Goal: Use online tool/utility: Use online tool/utility

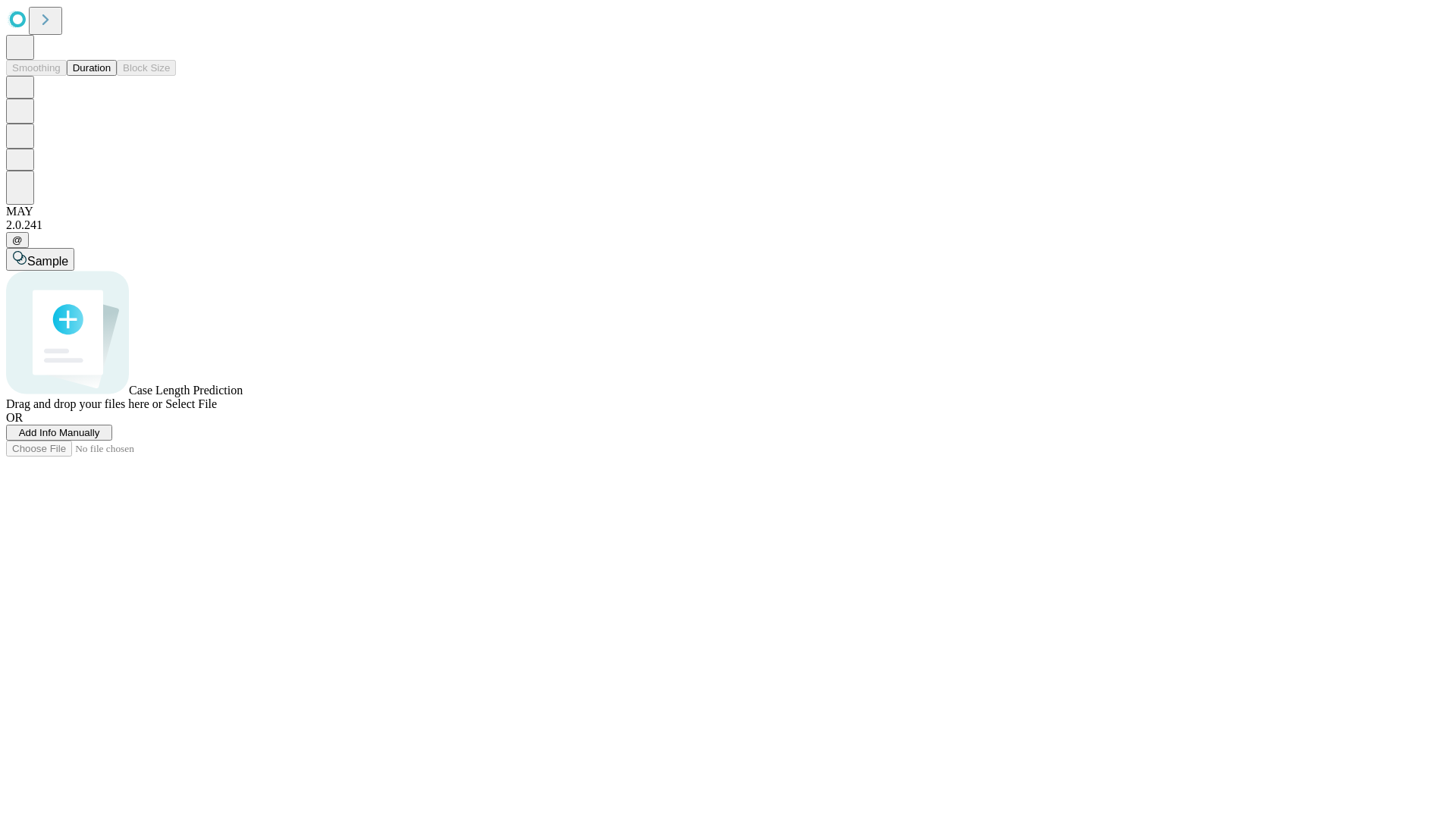
click at [111, 76] on button "Duration" at bounding box center [92, 68] width 50 height 16
click at [100, 438] on span "Add Info Manually" at bounding box center [59, 433] width 81 height 11
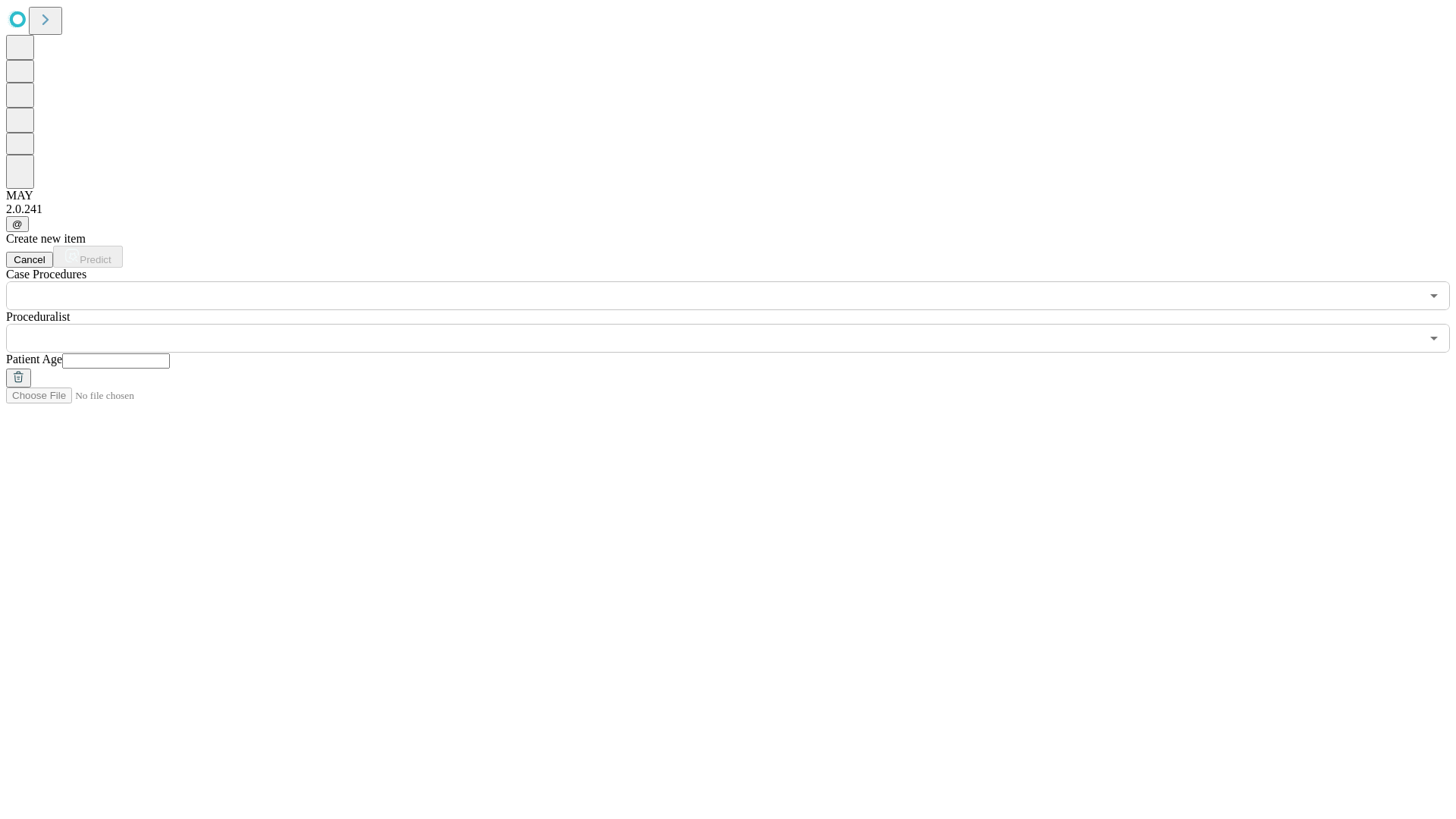
click at [170, 353] on input "text" at bounding box center [115, 360] width 108 height 15
type input "**"
click at [738, 324] on input "text" at bounding box center [713, 338] width 1414 height 29
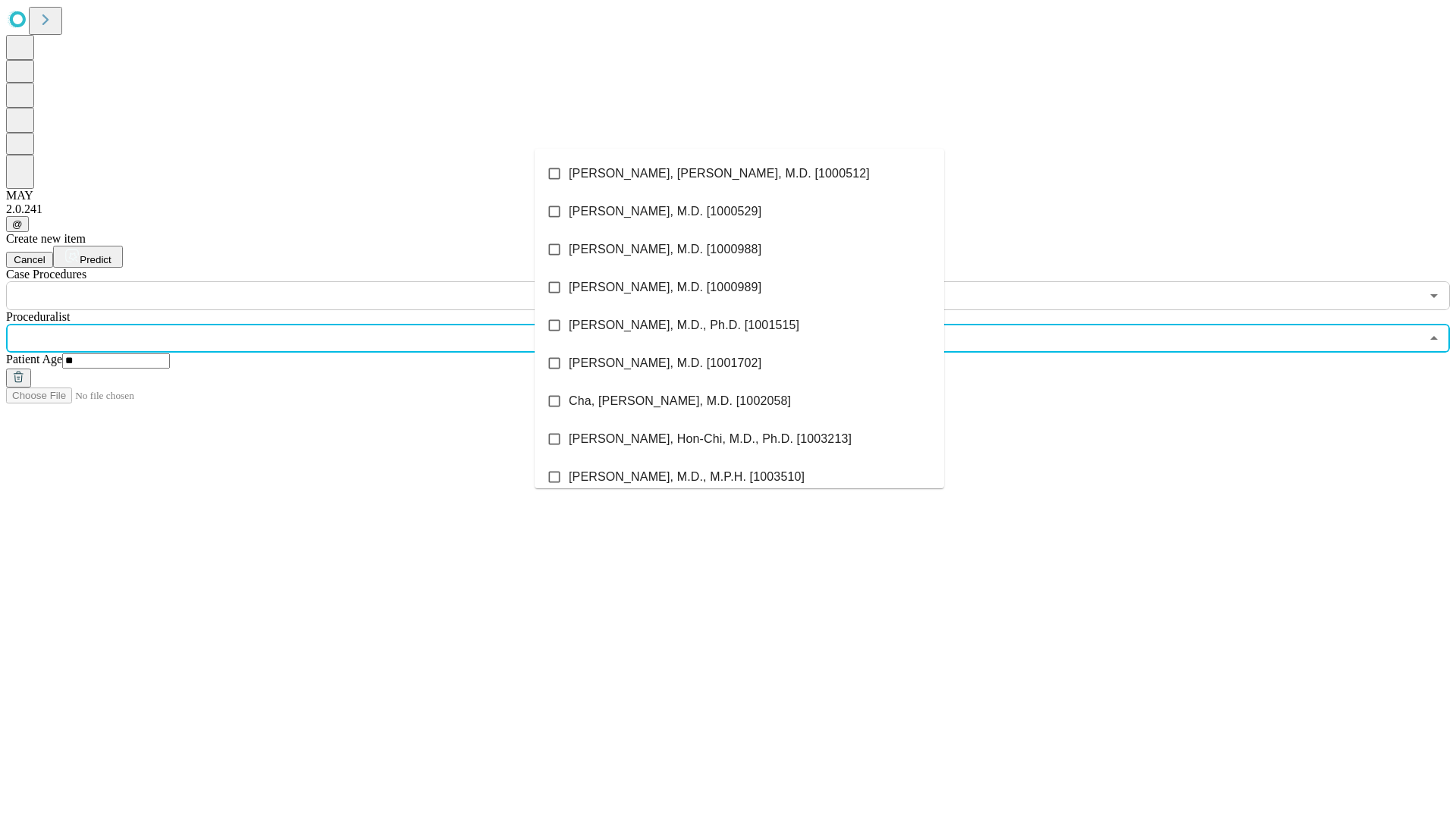
click at [739, 174] on li "[PERSON_NAME], [PERSON_NAME], M.D. [1000512]" at bounding box center [739, 174] width 409 height 38
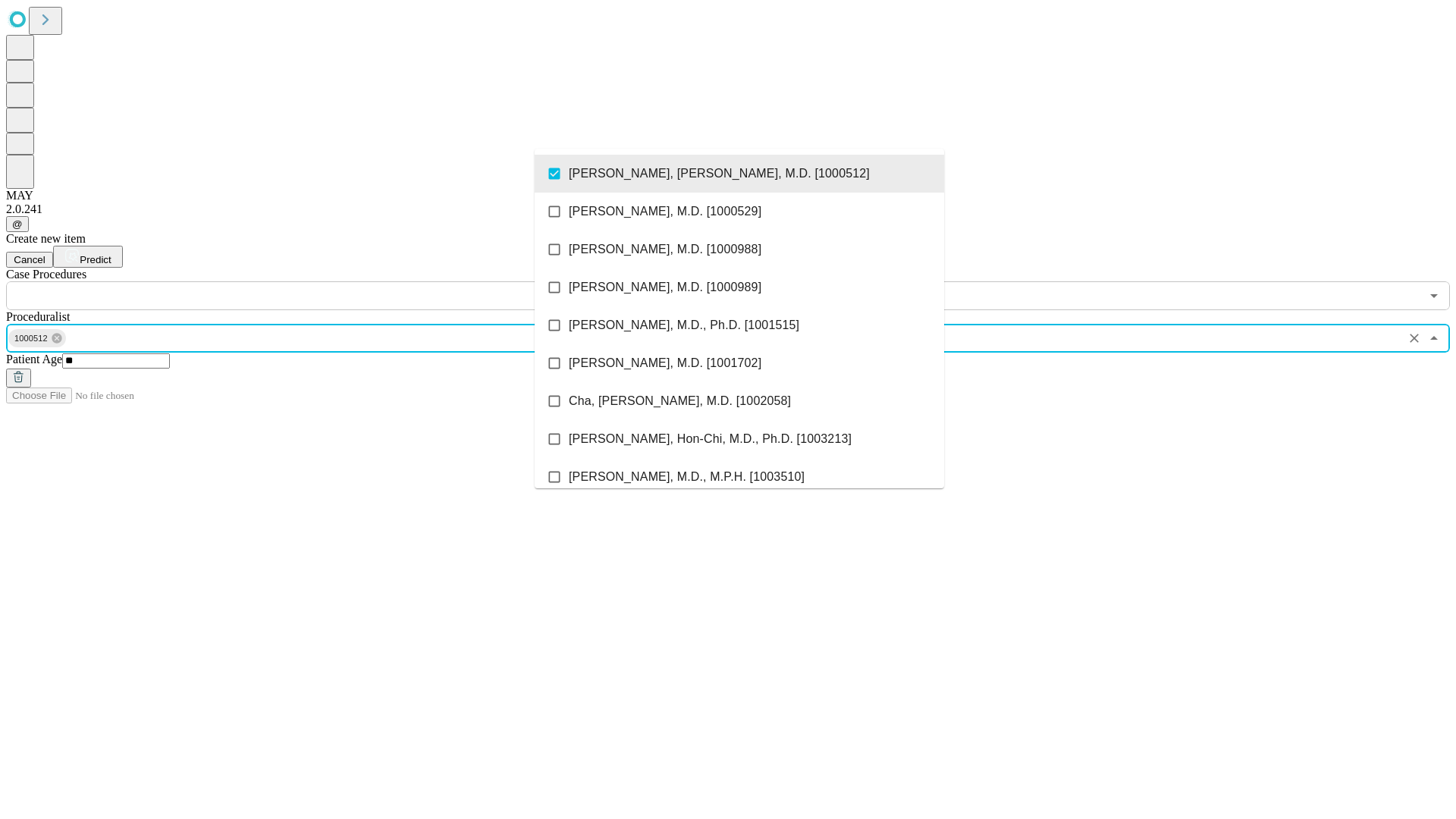
click at [318, 281] on input "text" at bounding box center [713, 295] width 1414 height 29
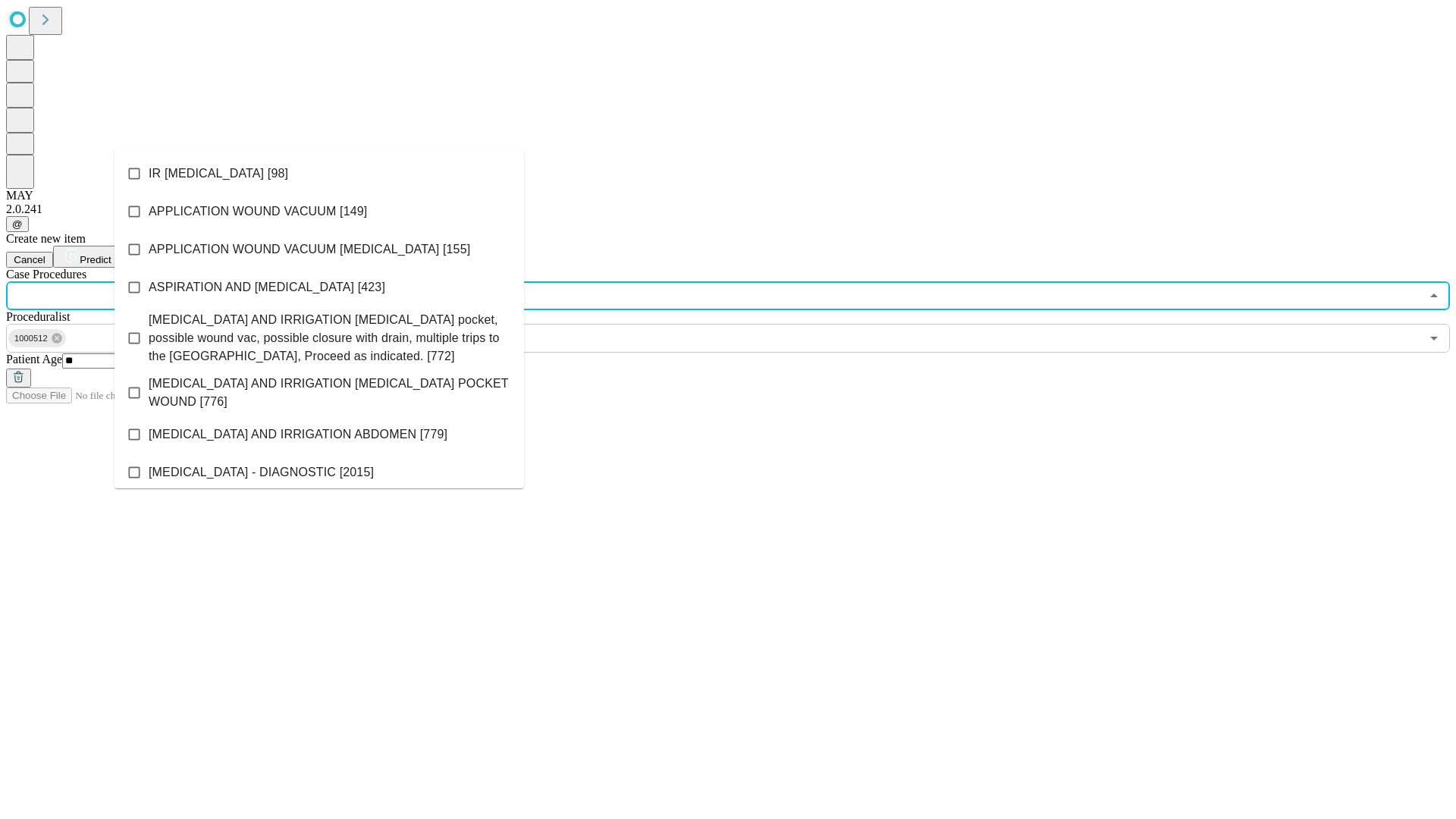
click at [319, 174] on li "IR [MEDICAL_DATA] [98]" at bounding box center [319, 174] width 409 height 38
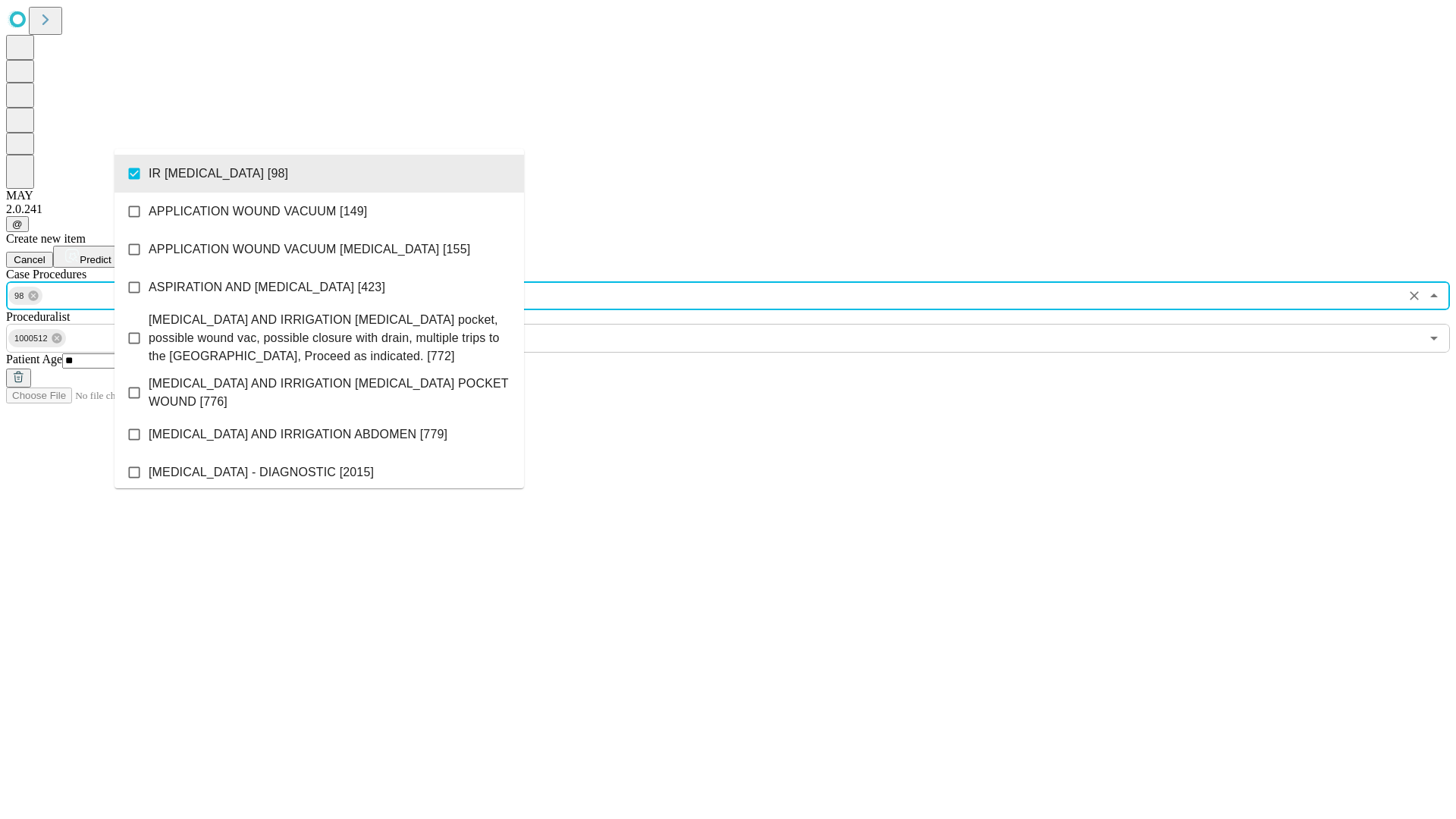
click at [111, 254] on span "Predict" at bounding box center [95, 259] width 31 height 11
